Goal: Book appointment/travel/reservation

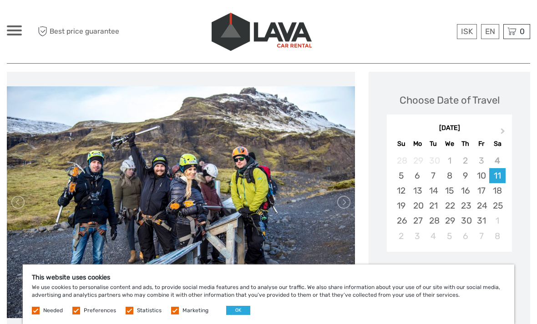
scroll to position [108, 0]
click at [337, 198] on link at bounding box center [343, 203] width 15 height 15
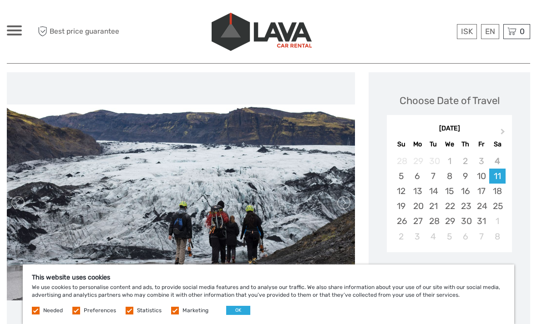
scroll to position [0, 0]
click at [347, 200] on link at bounding box center [343, 203] width 15 height 15
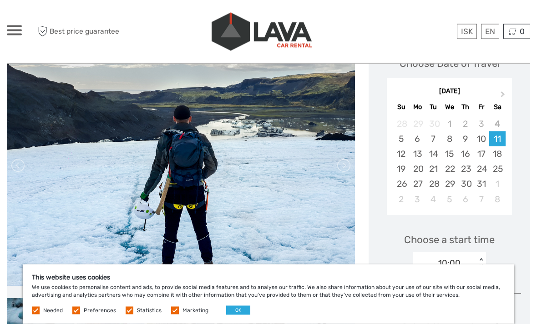
scroll to position [146, 0]
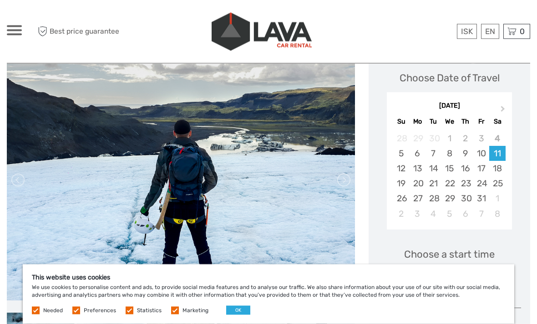
click at [344, 175] on link at bounding box center [343, 180] width 15 height 15
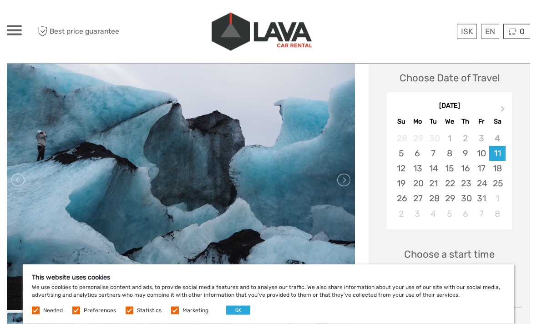
scroll to position [131, 0]
click at [339, 177] on link at bounding box center [343, 180] width 15 height 15
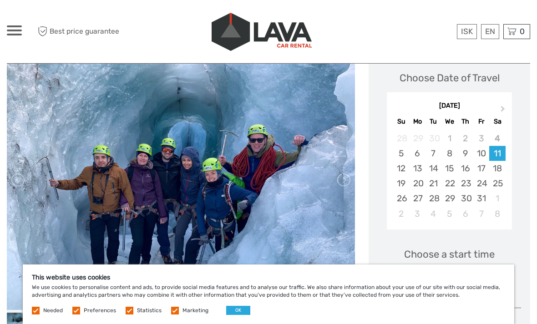
click at [343, 173] on link at bounding box center [343, 180] width 15 height 15
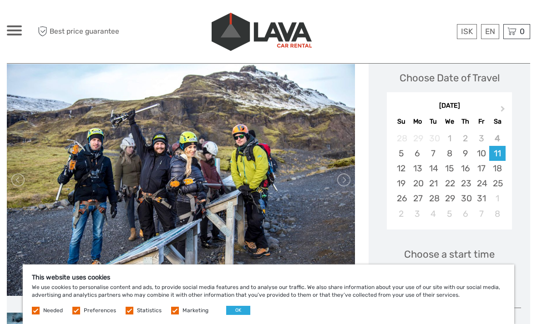
click at [342, 175] on link at bounding box center [343, 180] width 15 height 15
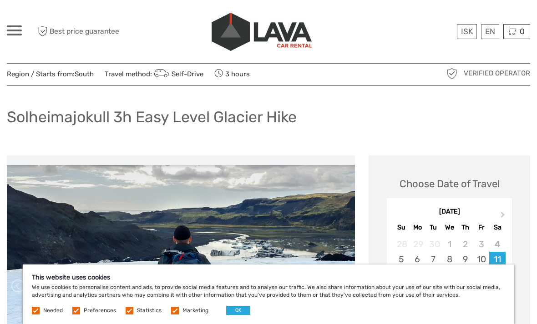
scroll to position [18, 0]
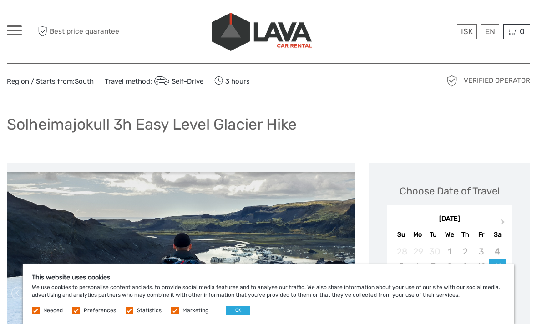
click at [0, 0] on link "English" at bounding box center [0, 0] width 0 height 0
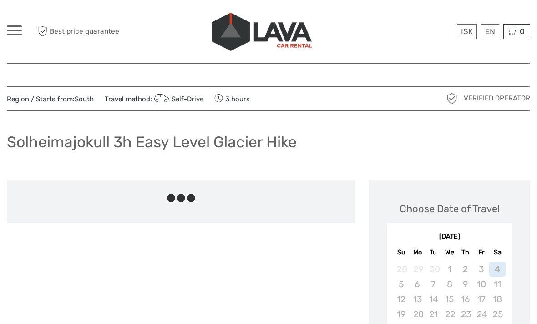
click at [0, 0] on link "$" at bounding box center [0, 0] width 0 height 0
